Goal: Navigation & Orientation: Find specific page/section

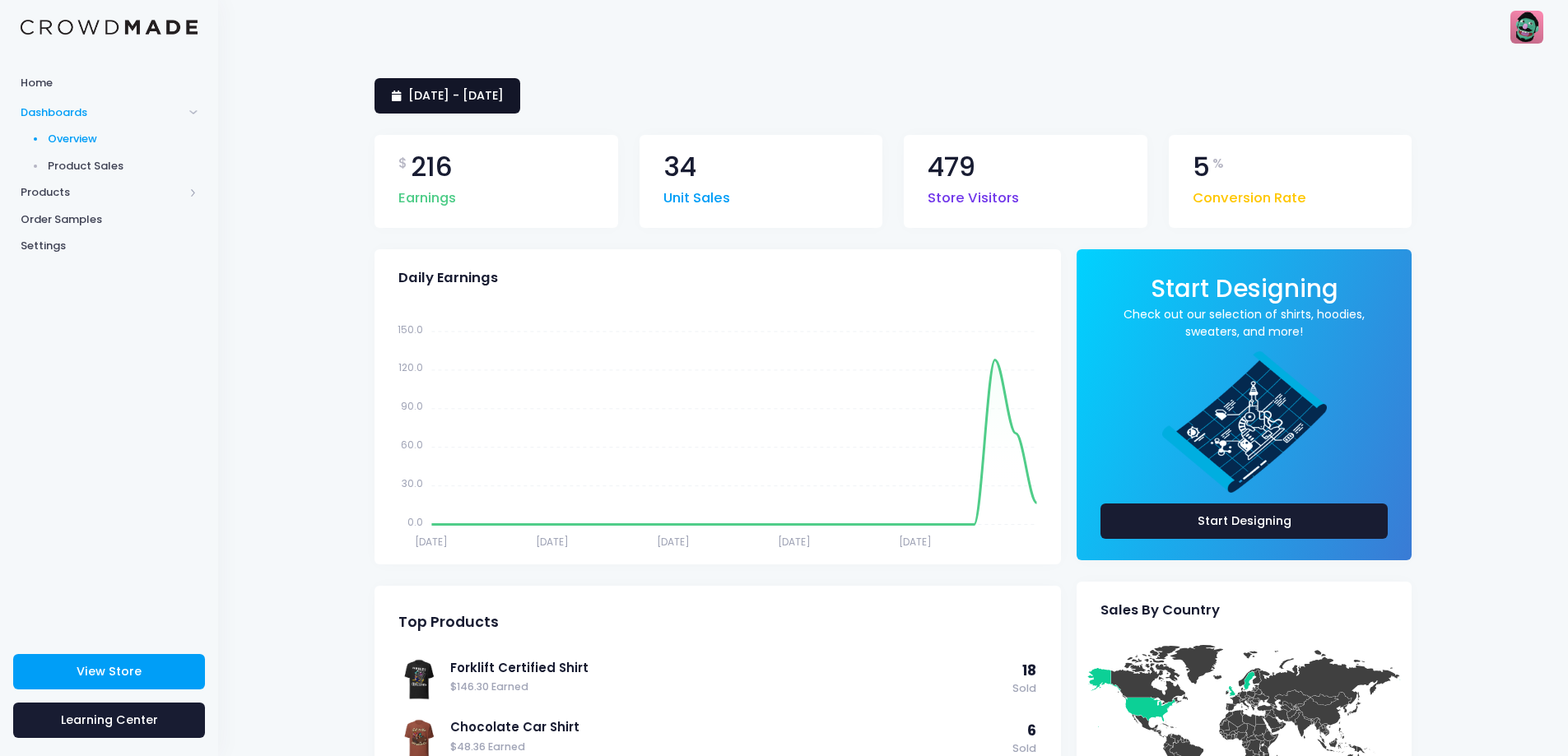
click at [503, 95] on span "[DATE] - [DATE]" at bounding box center [456, 95] width 96 height 16
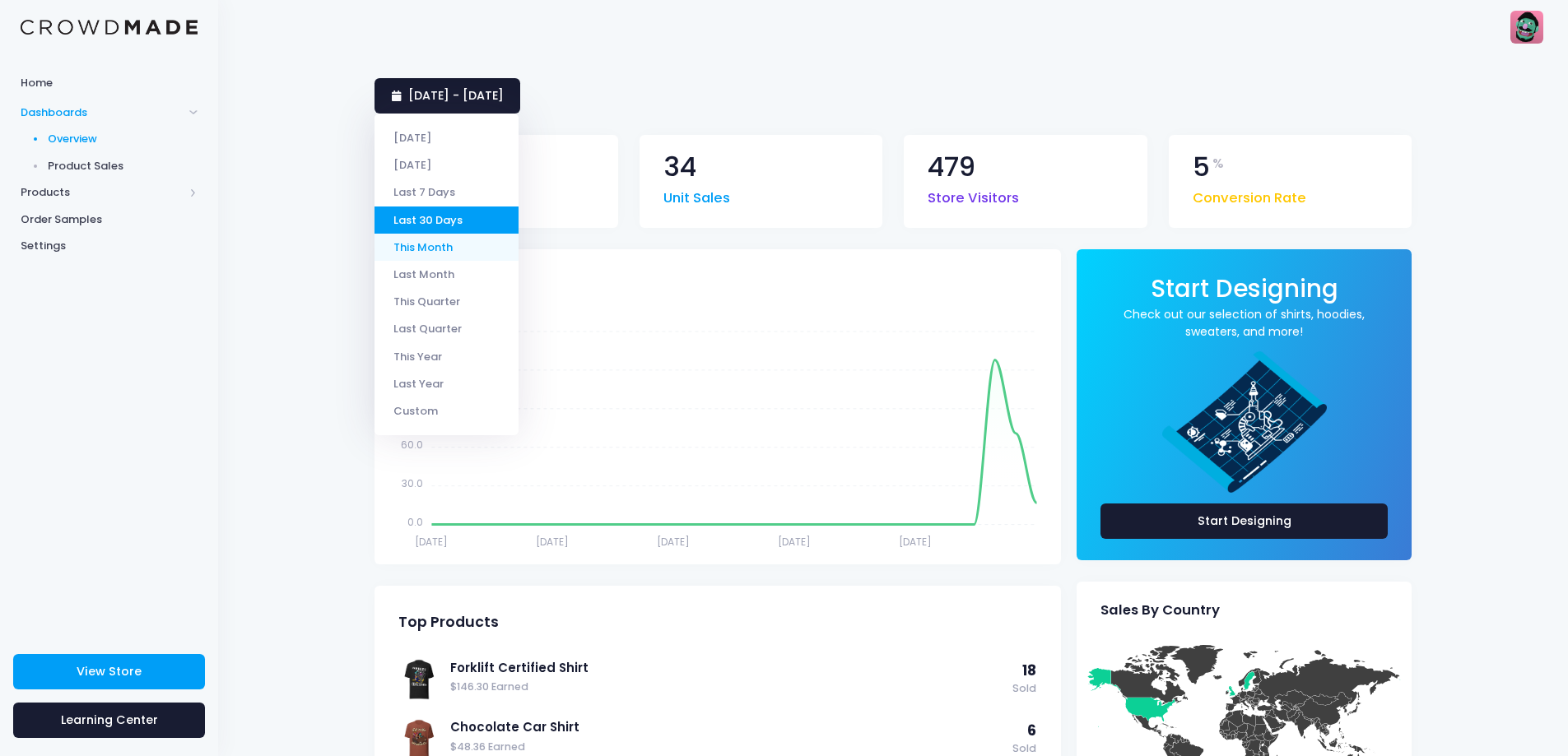
click at [437, 252] on li "This Month" at bounding box center [446, 247] width 144 height 27
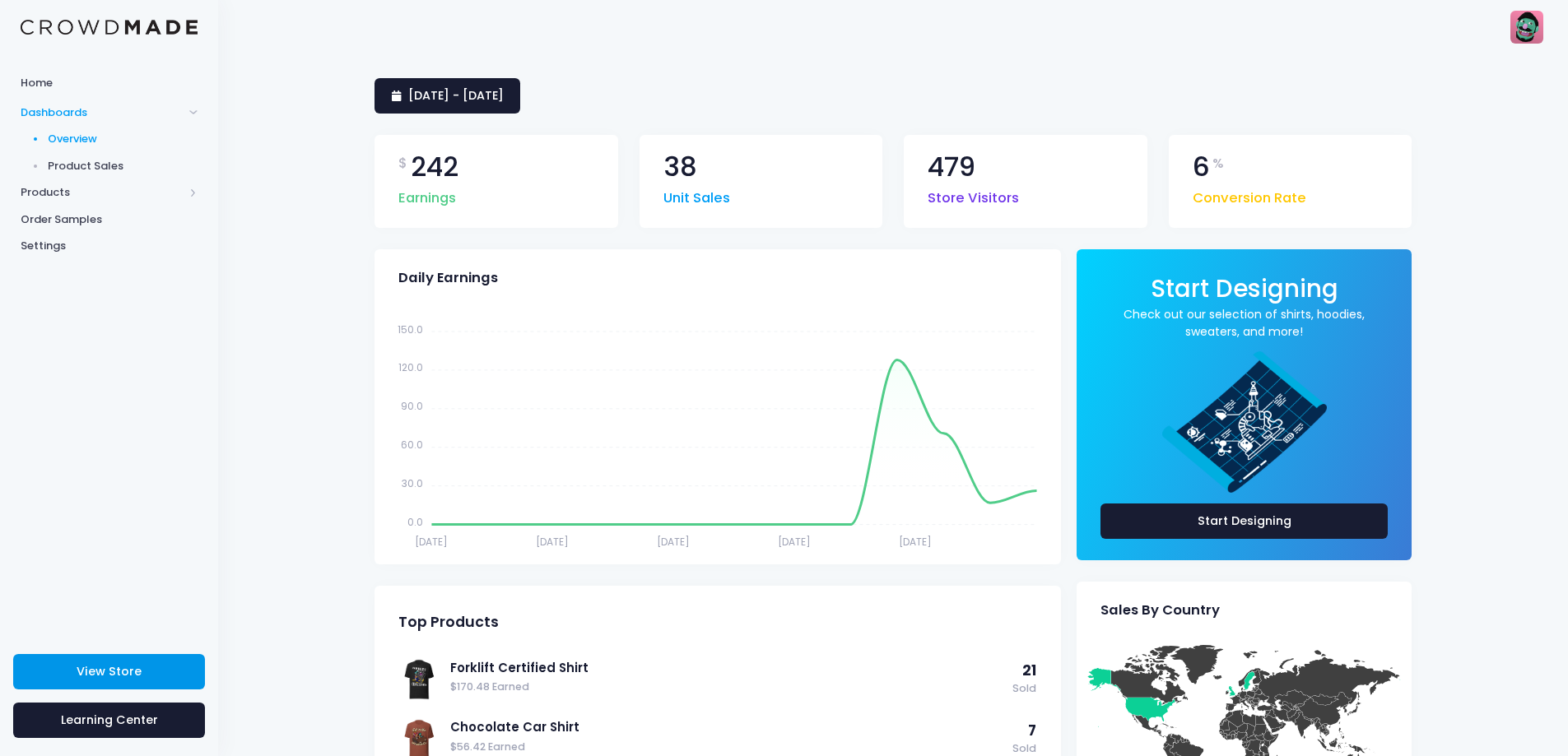
click at [146, 671] on link "View Store" at bounding box center [109, 671] width 192 height 35
